Goal: Find contact information: Find contact information

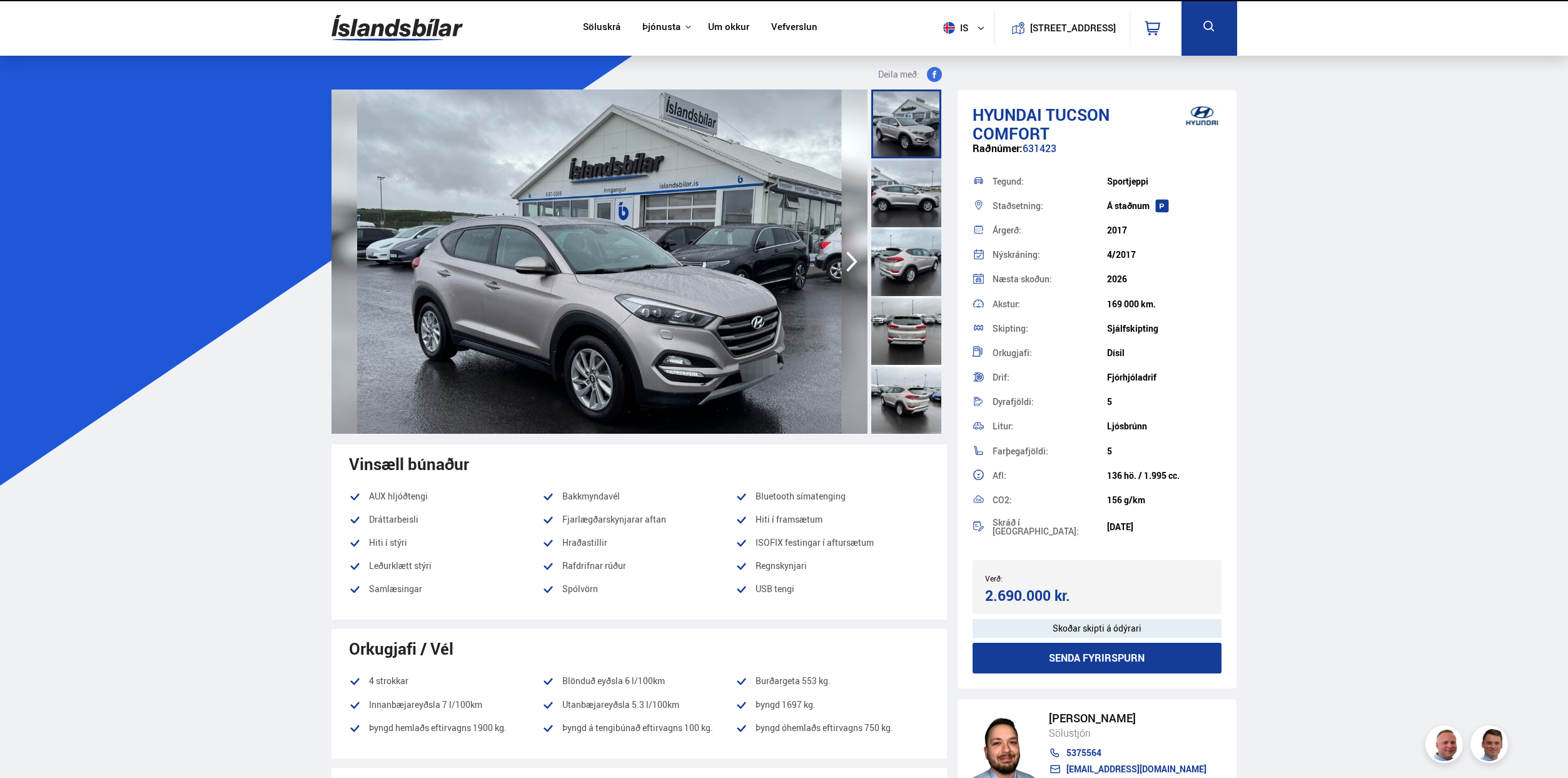
click at [396, 32] on img at bounding box center [397, 28] width 131 height 40
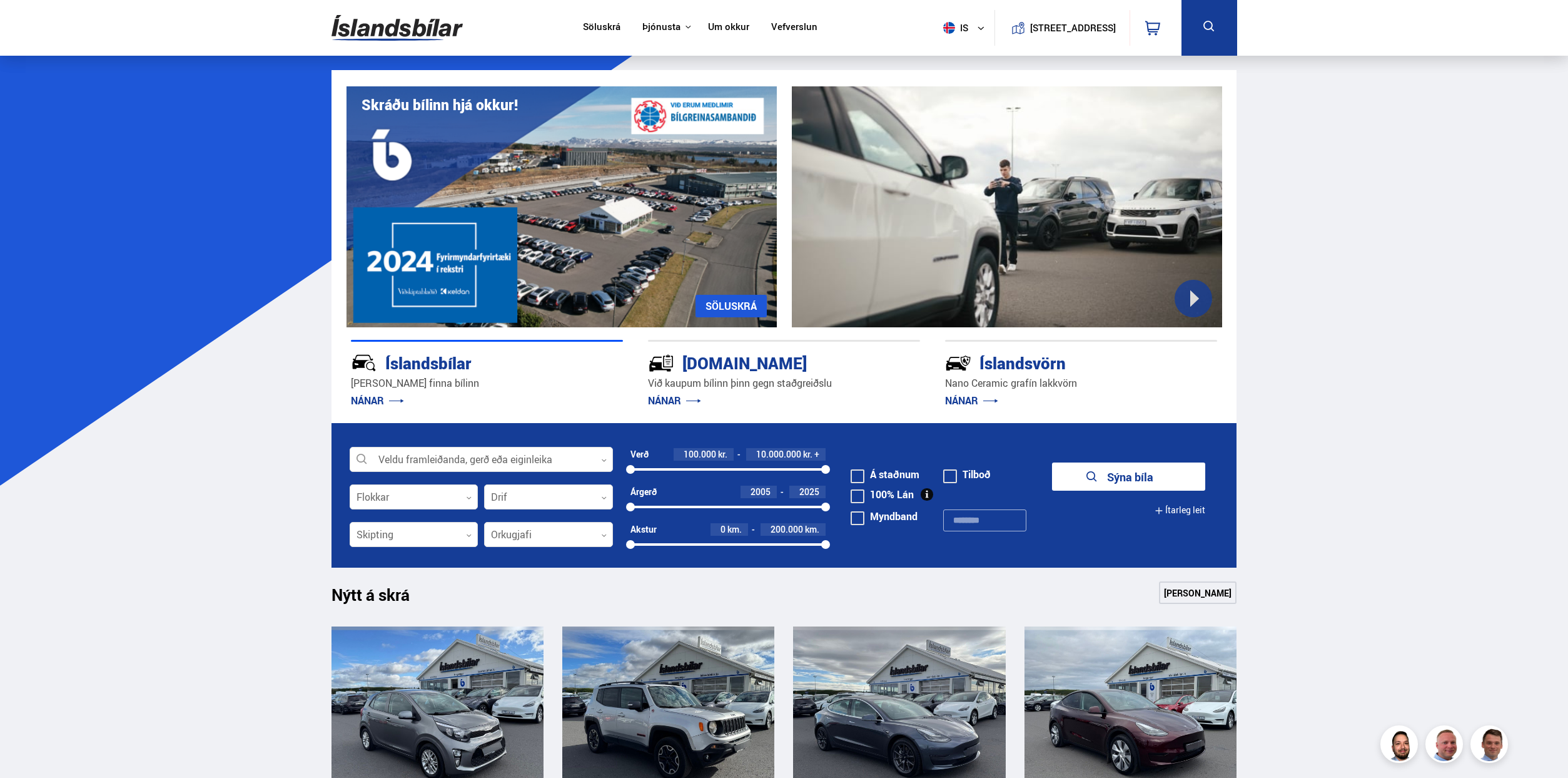
click at [712, 28] on link "Um okkur" at bounding box center [729, 28] width 41 height 13
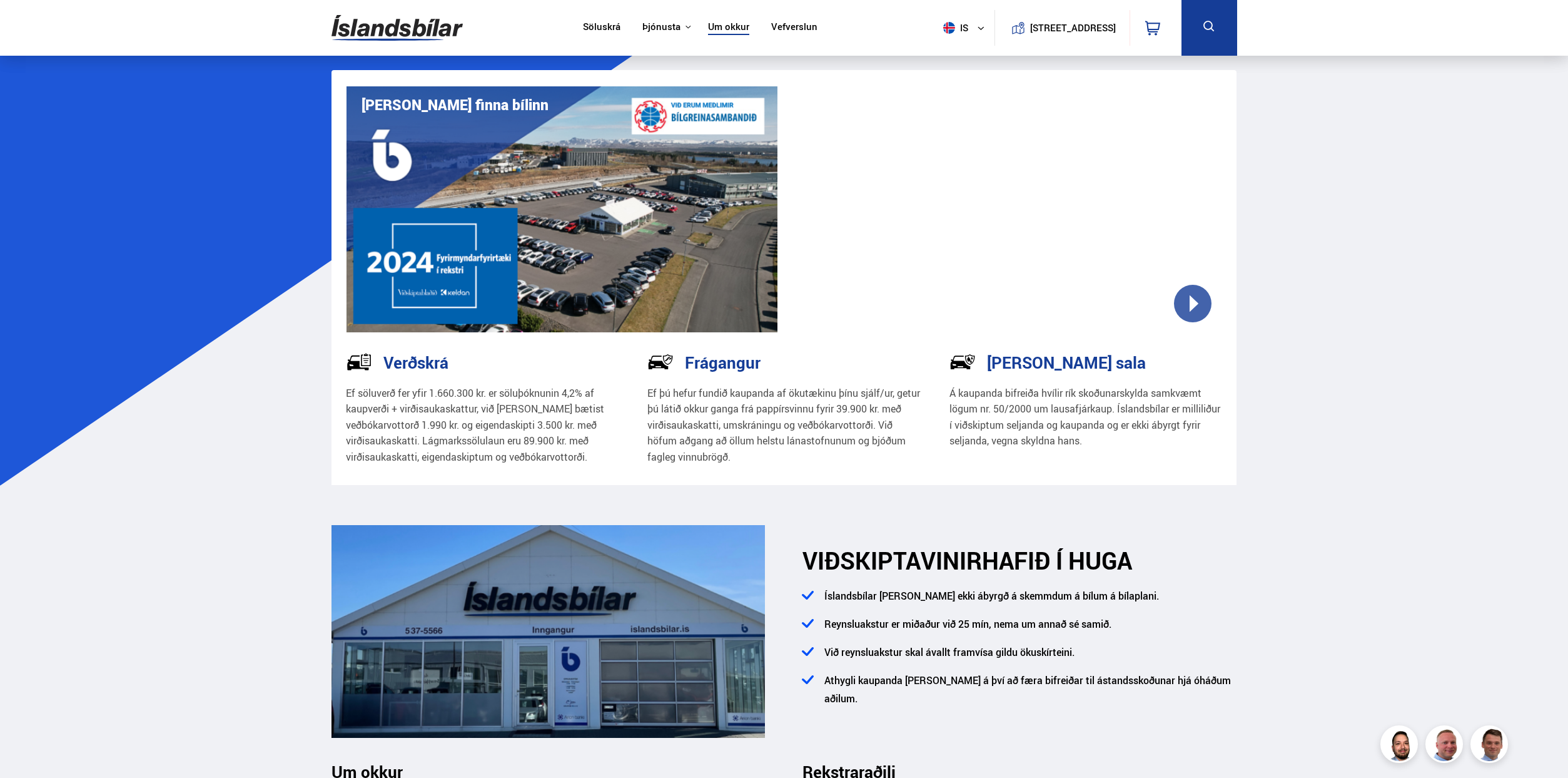
click at [393, 31] on img at bounding box center [397, 28] width 131 height 40
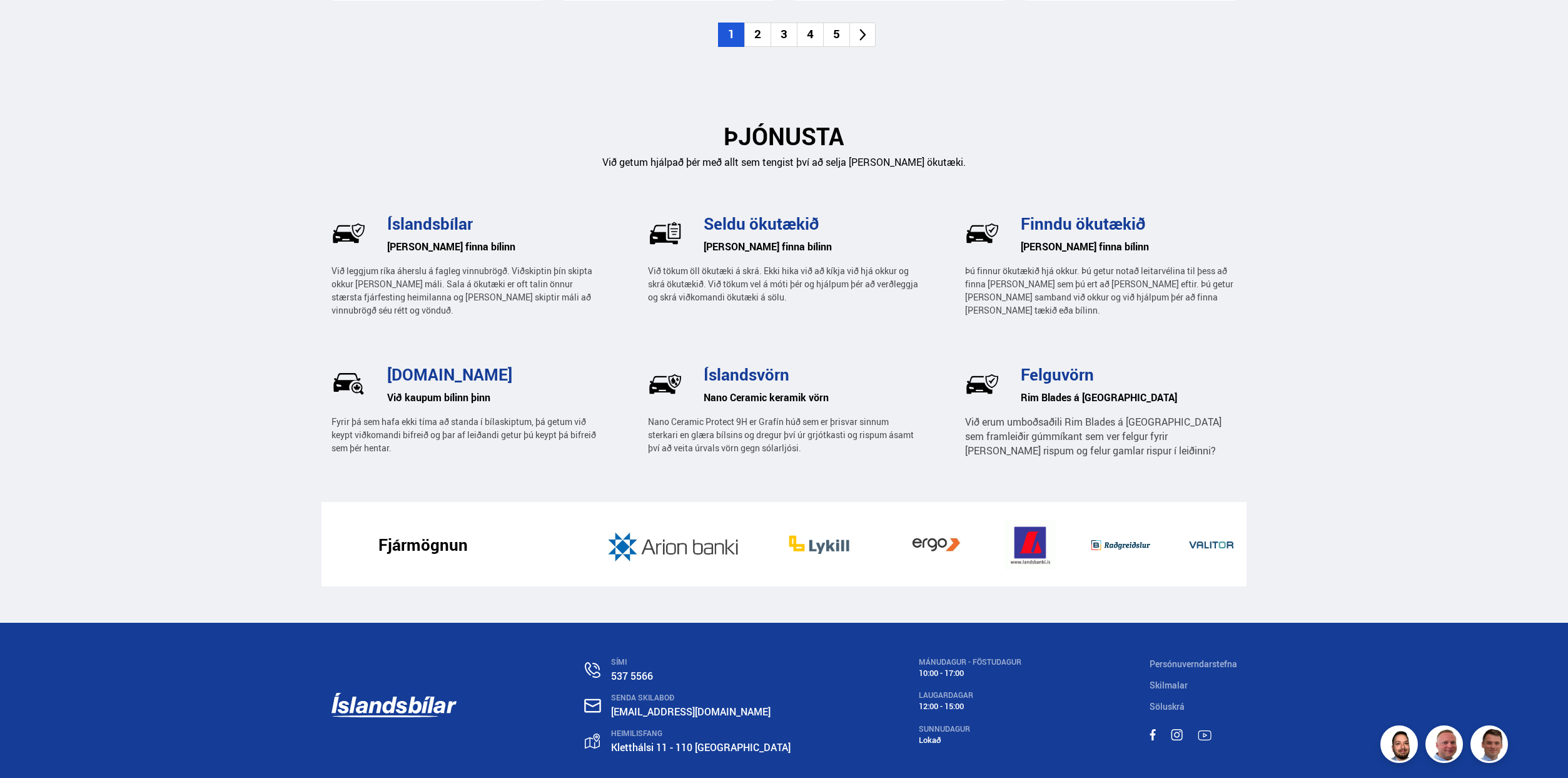
scroll to position [1736, 0]
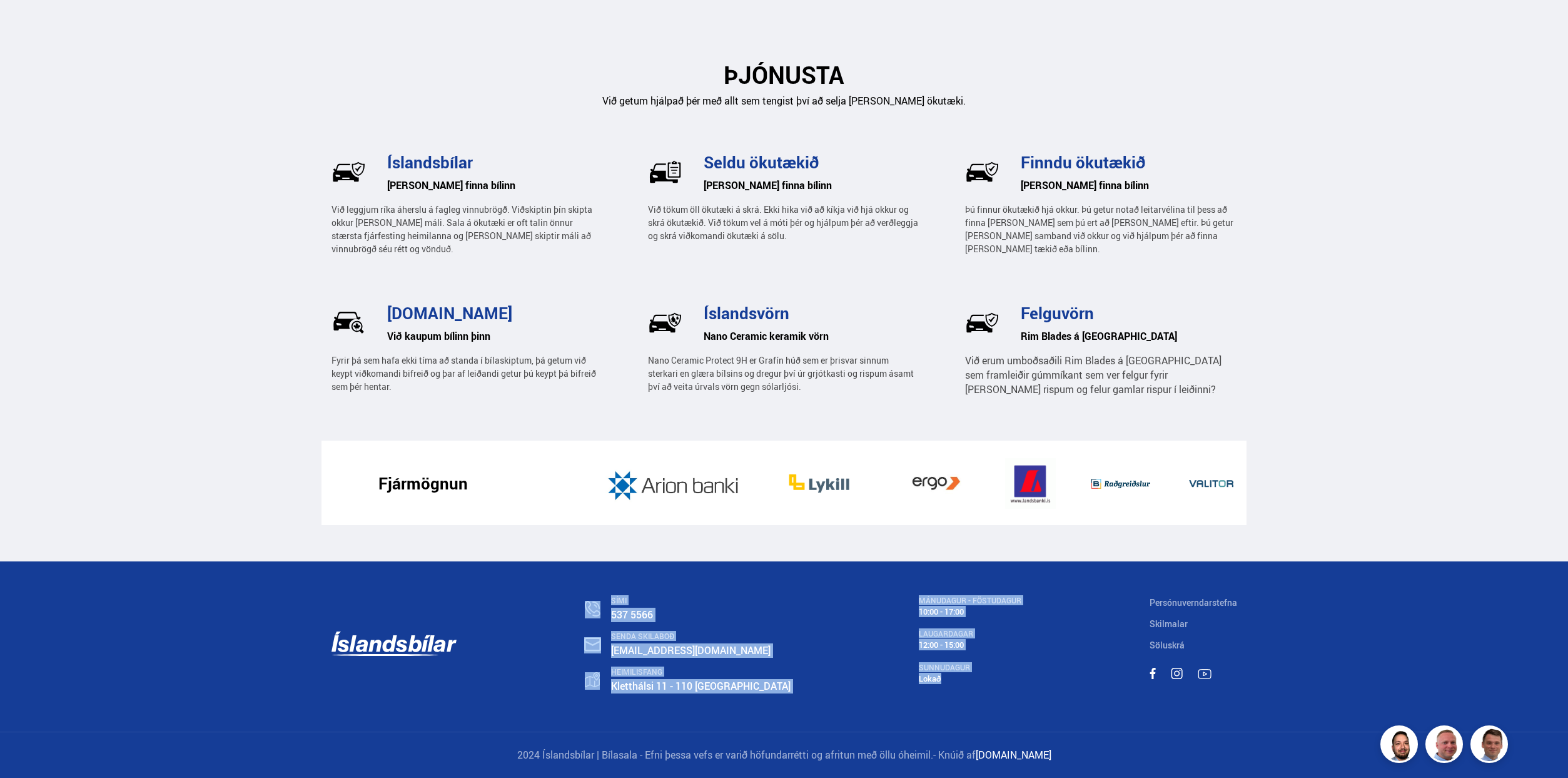
drag, startPoint x: 969, startPoint y: 691, endPoint x: 591, endPoint y: 604, distance: 387.9
click at [591, 604] on div "SÍMI 537 5566 SENDA SKILABOÐ islandsbilar@islandsbilar.is HEIMILISFANG Kletthál…" at bounding box center [785, 647] width 926 height 171
click at [560, 612] on div "SÍMI 537 5566 SENDA SKILABOÐ islandsbilar@islandsbilar.is HEIMILISFANG Kletthál…" at bounding box center [785, 647] width 926 height 171
drag, startPoint x: 548, startPoint y: 600, endPoint x: 1010, endPoint y: 685, distance: 469.8
click at [1010, 685] on div "SÍMI 537 5566 SENDA SKILABOÐ islandsbilar@islandsbilar.is HEIMILISFANG Kletthál…" at bounding box center [785, 647] width 926 height 171
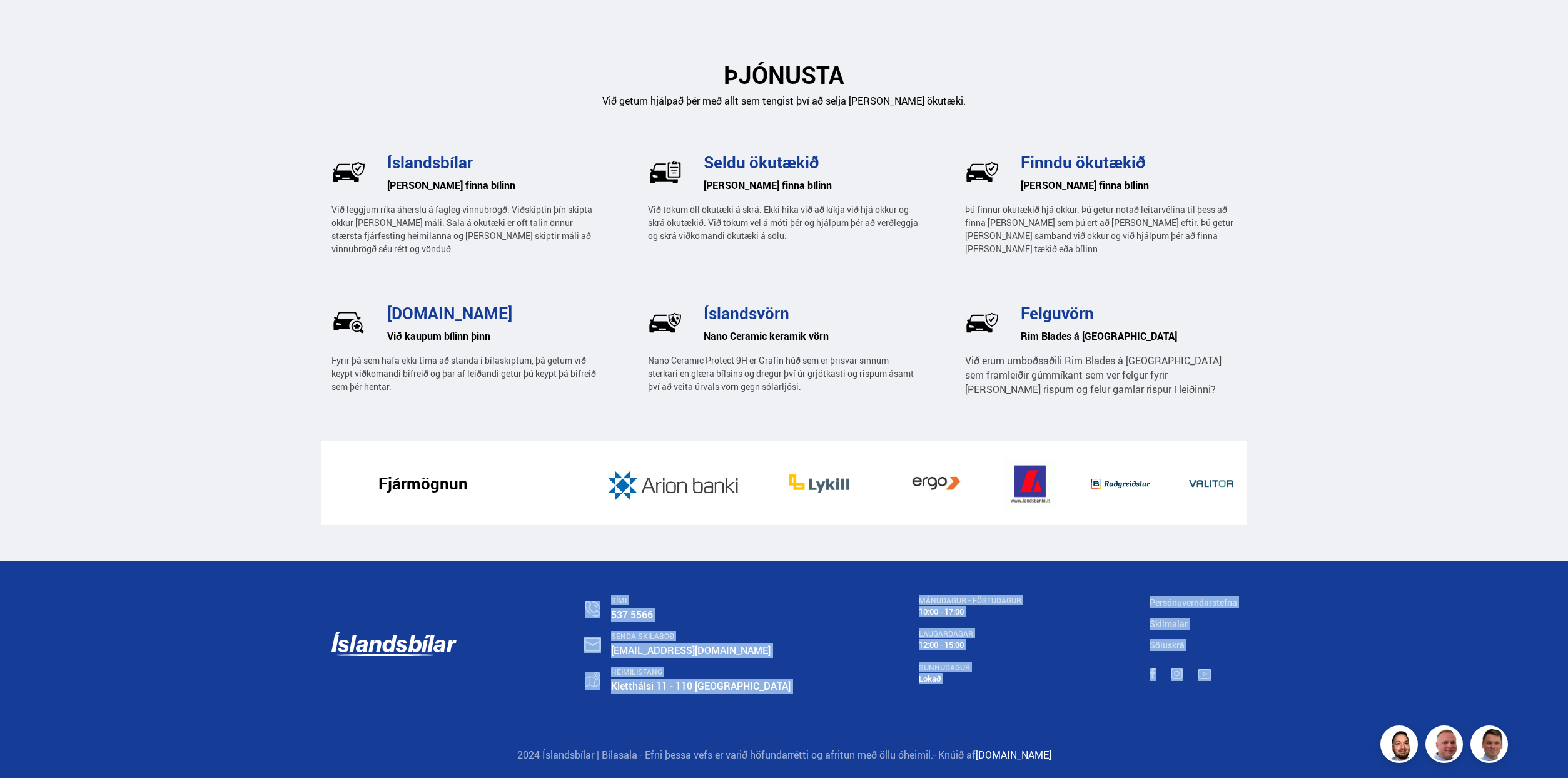
drag, startPoint x: 1231, startPoint y: 701, endPoint x: 415, endPoint y: 640, distance: 818.3
click at [415, 640] on div "SÍMI 537 5566 SENDA SKILABOÐ islandsbilar@islandsbilar.is HEIMILISFANG Kletthál…" at bounding box center [784, 647] width 1568 height 171
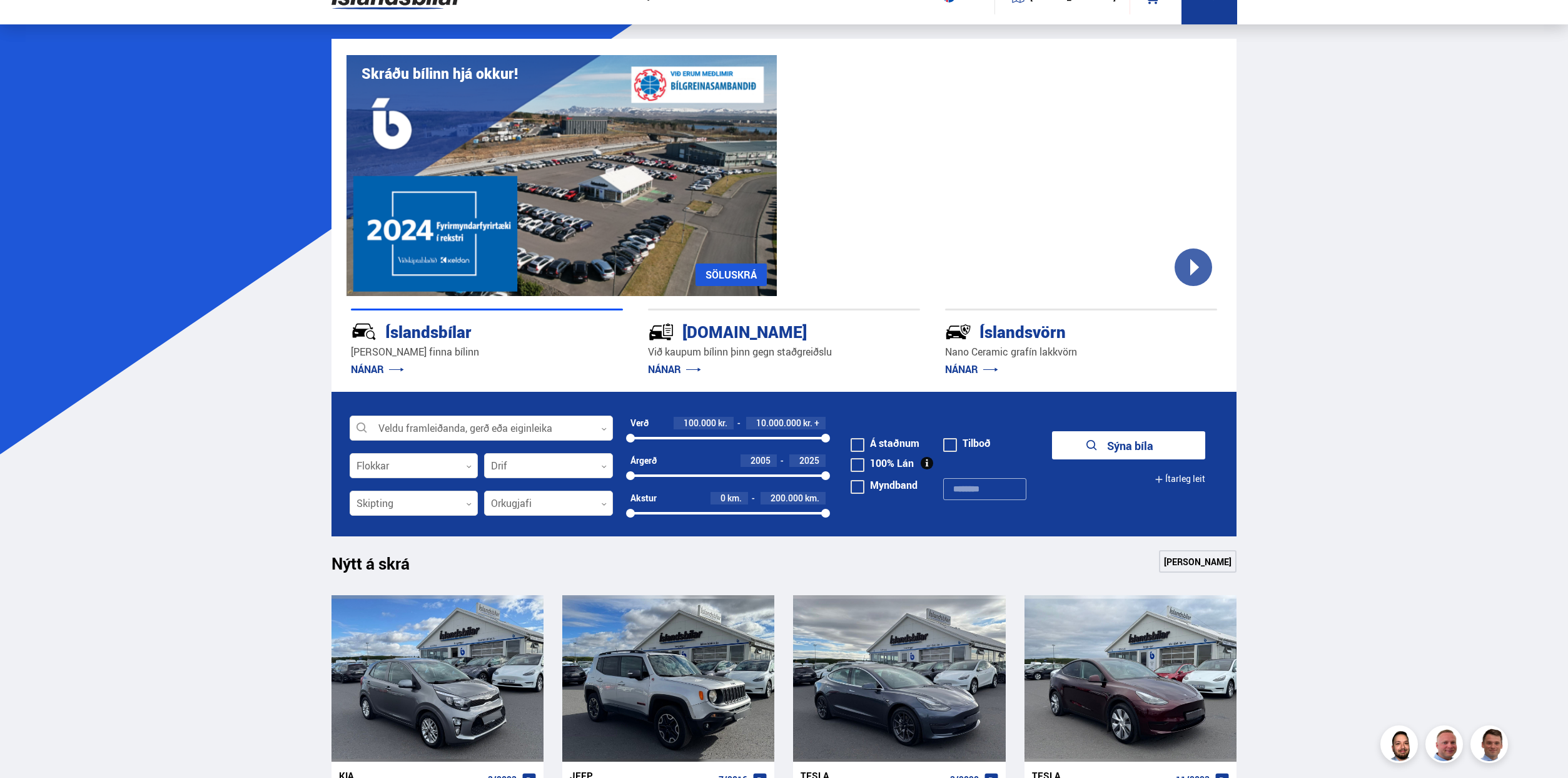
scroll to position [0, 0]
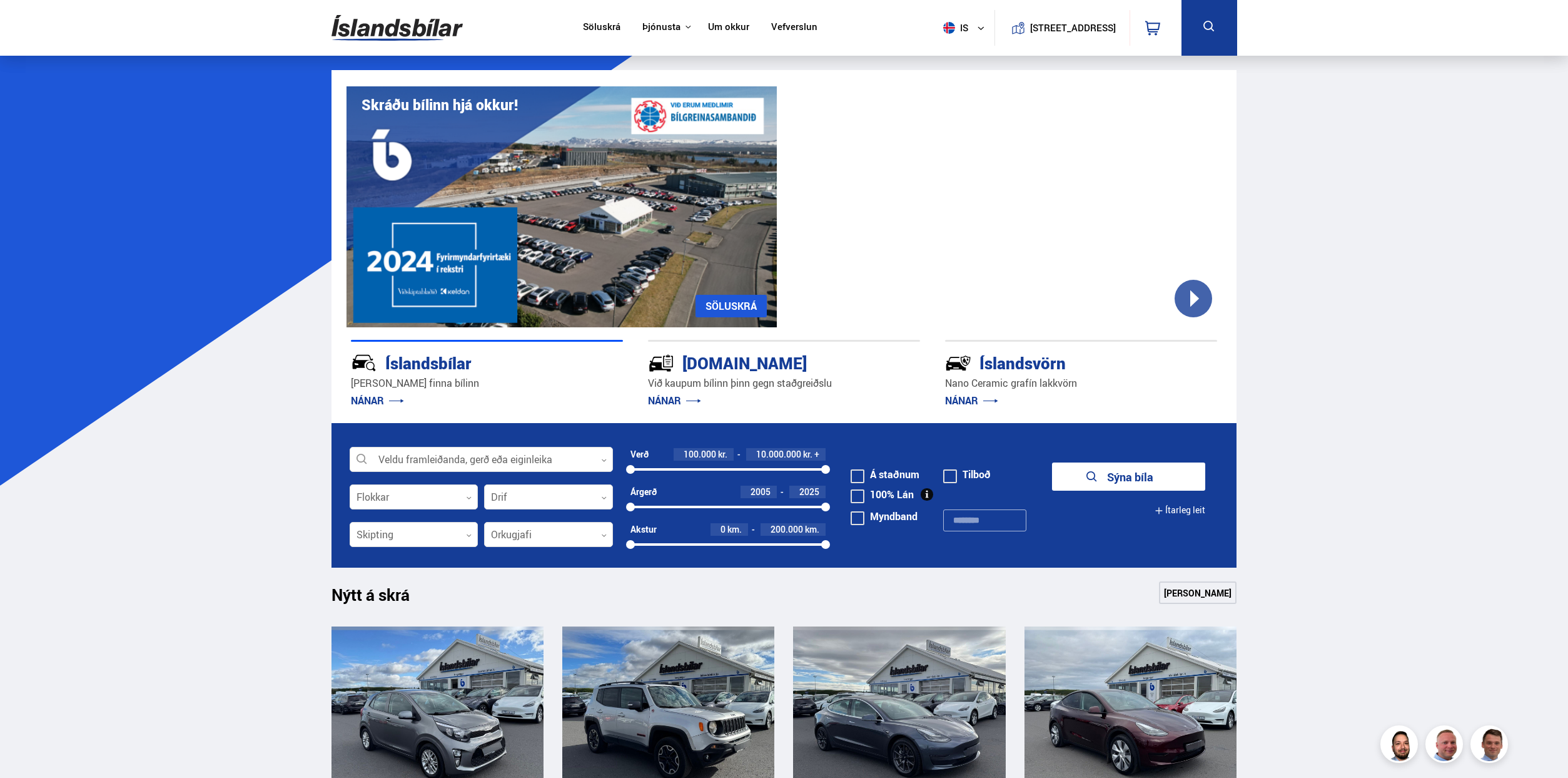
click at [710, 28] on link "Um okkur" at bounding box center [729, 28] width 41 height 13
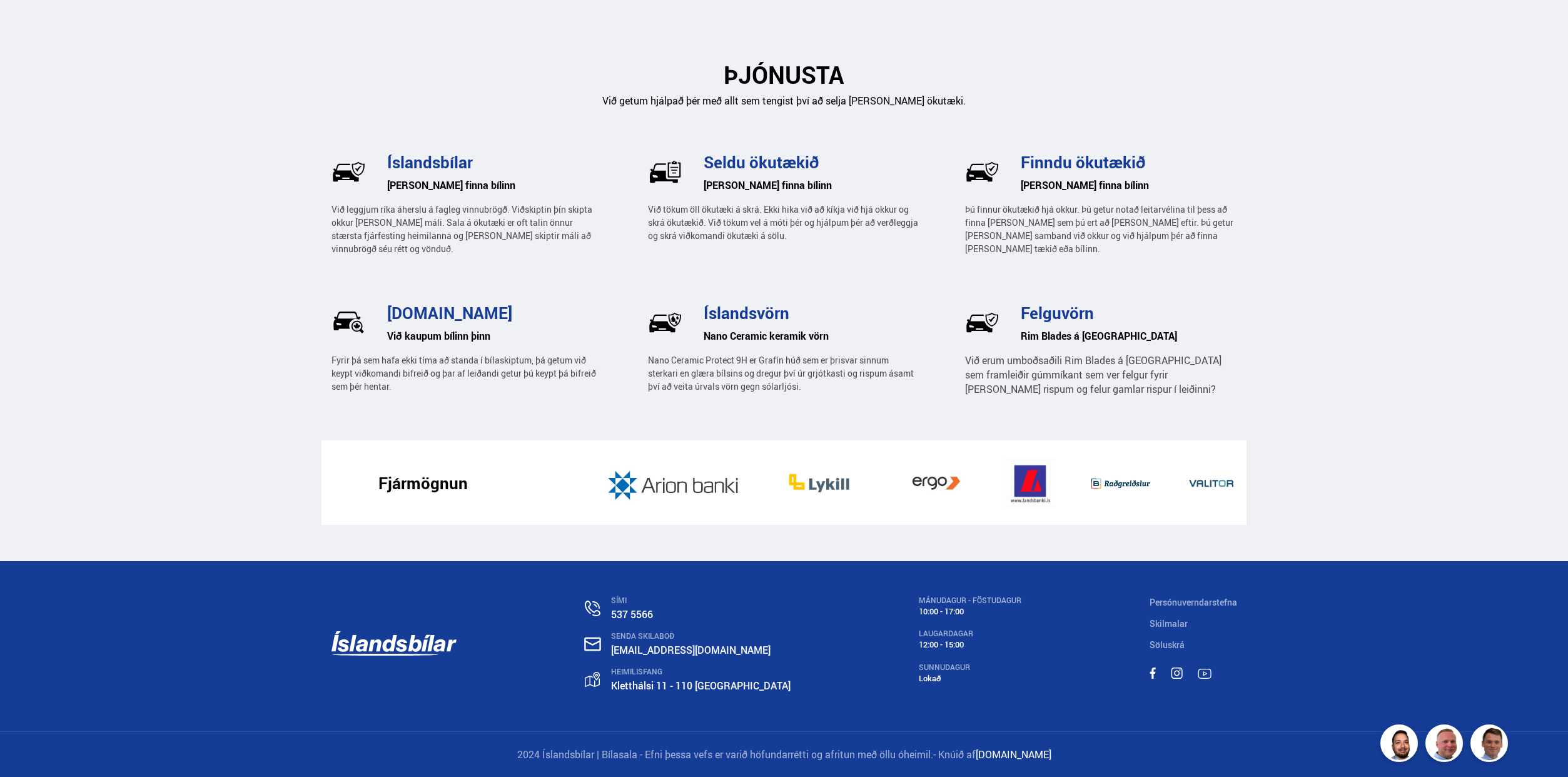
click at [655, 685] on link "Kletthálsi 11 - 110 [GEOGRAPHIC_DATA]" at bounding box center [701, 685] width 180 height 13
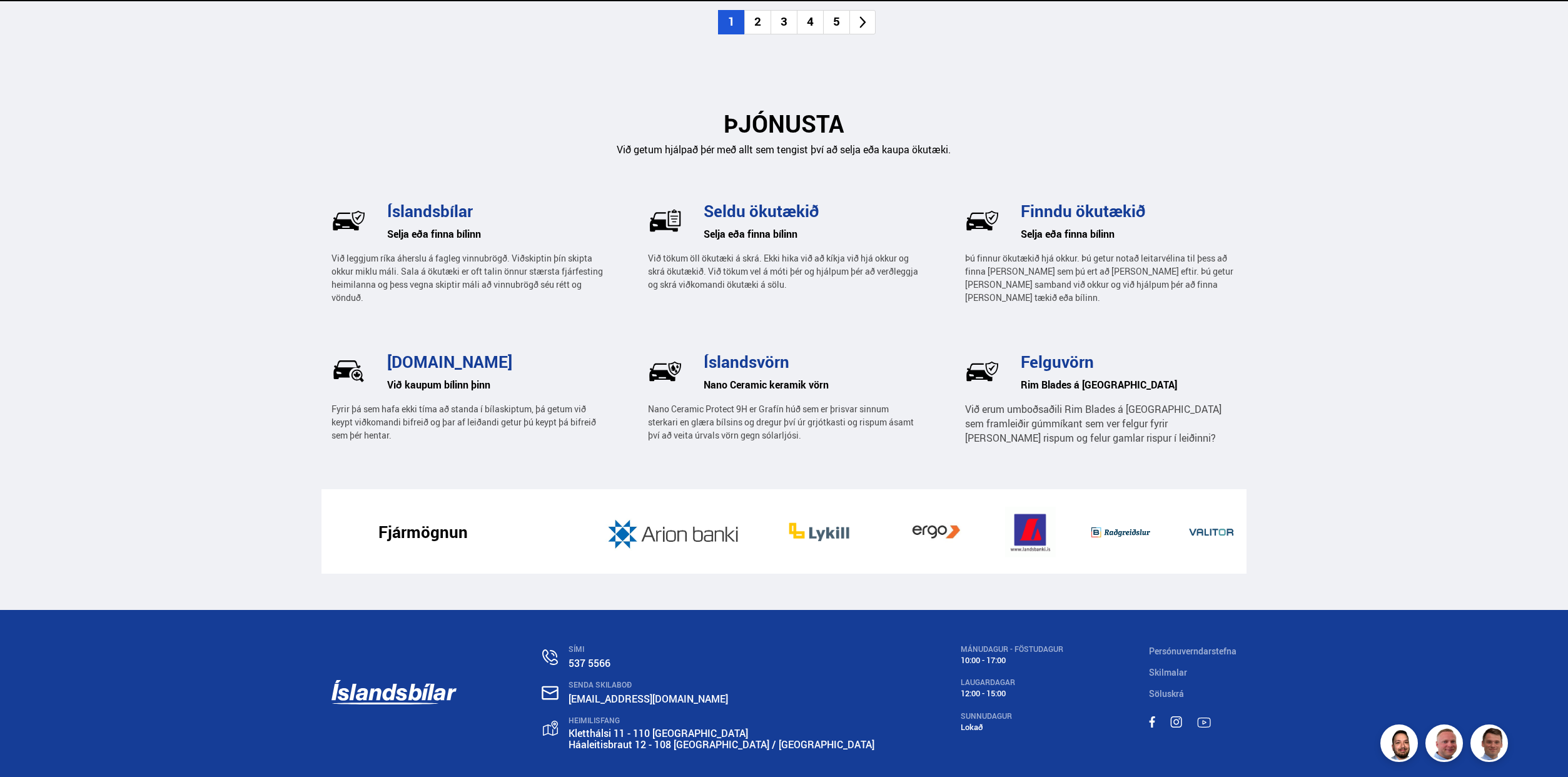
scroll to position [1737, 0]
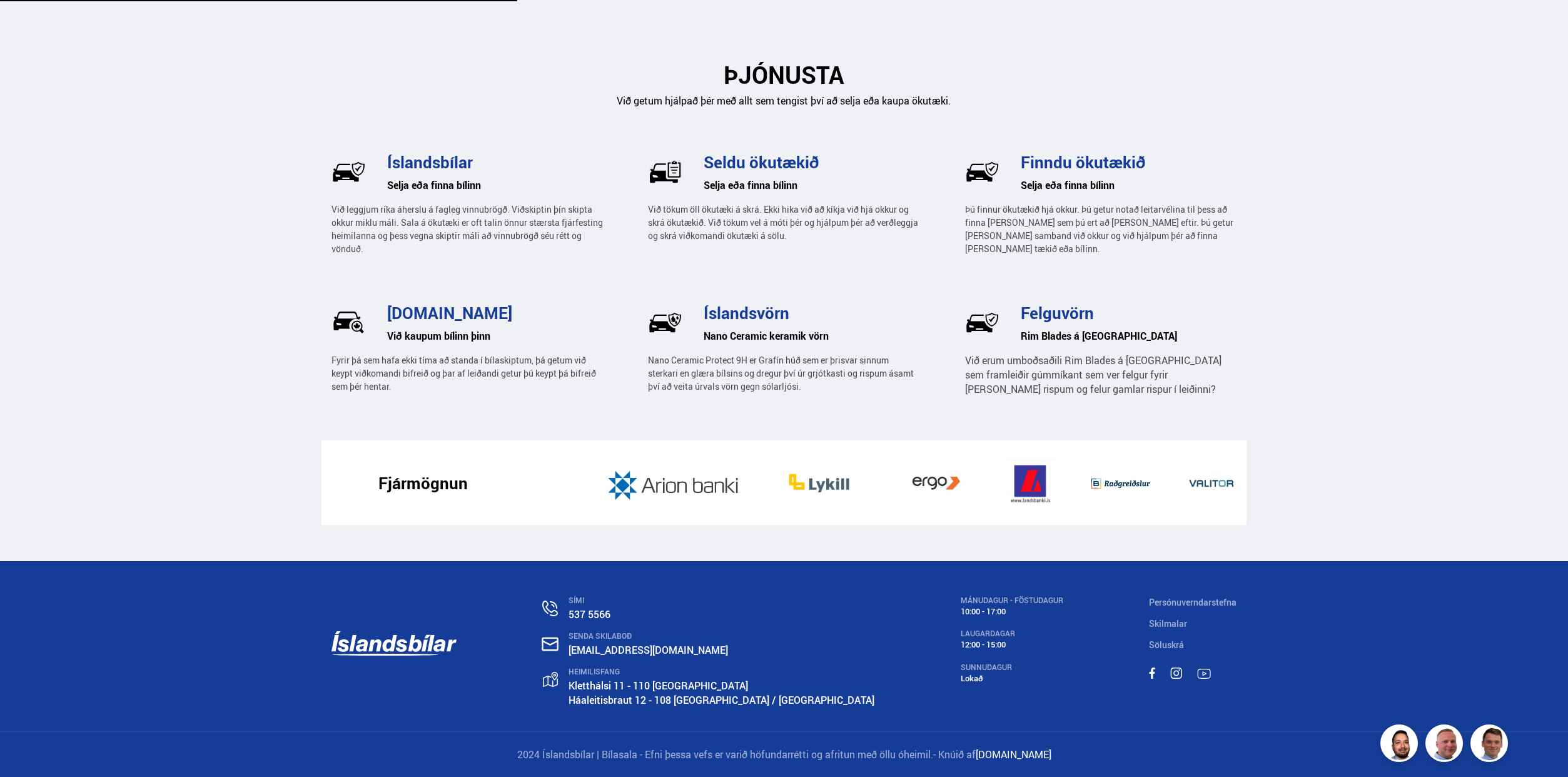
scroll to position [1737, 0]
click at [648, 701] on link "Háaleitisbraut 12 - 108 [GEOGRAPHIC_DATA] / [GEOGRAPHIC_DATA]" at bounding box center [722, 699] width 306 height 13
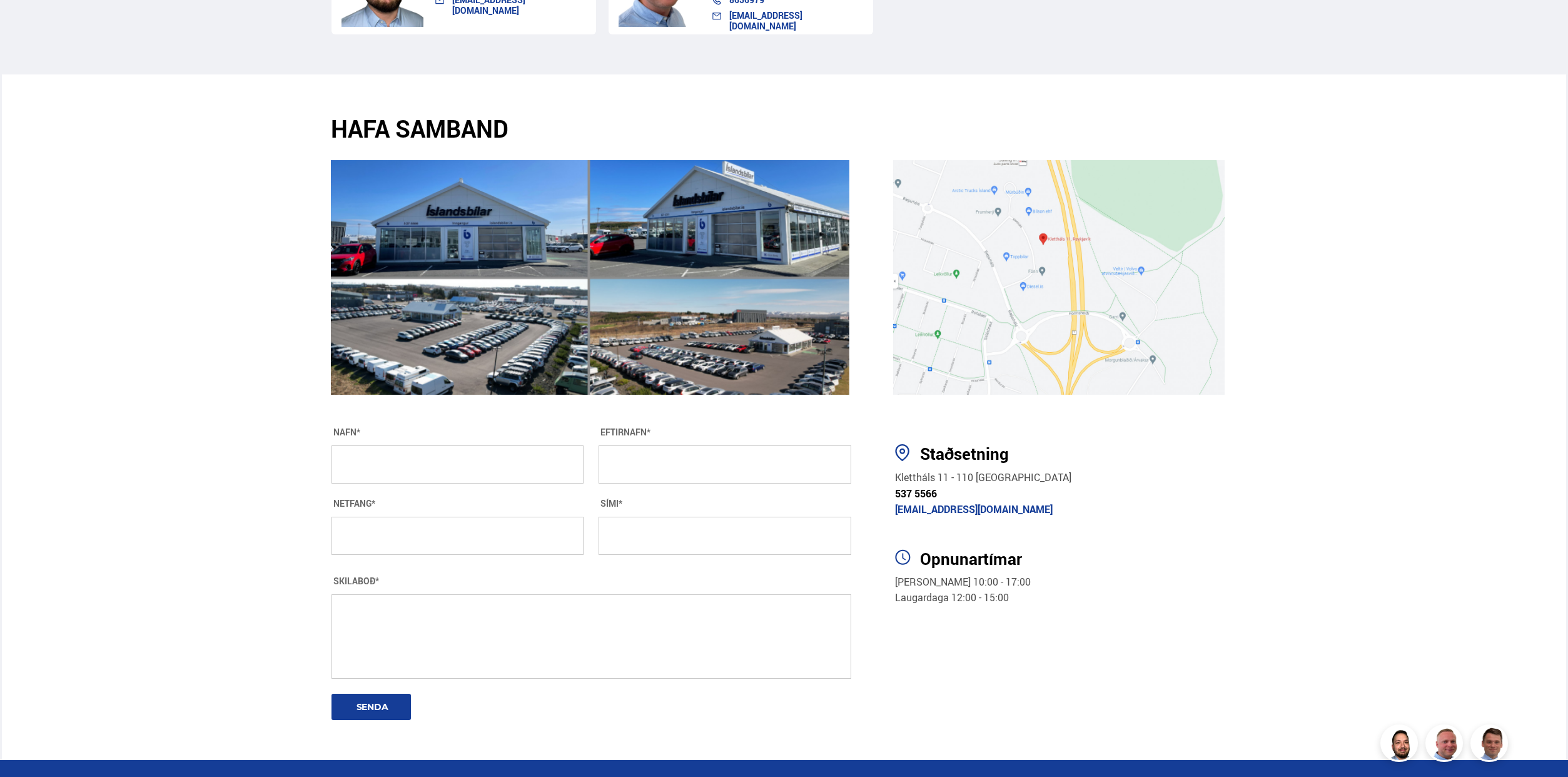
scroll to position [2079, 0]
